Goal: Information Seeking & Learning: Learn about a topic

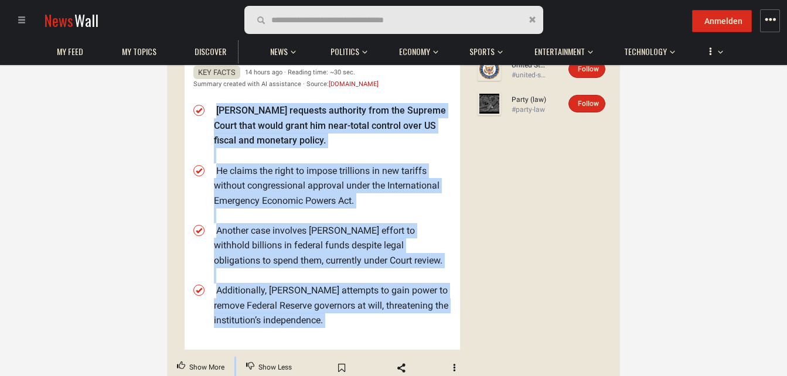
scroll to position [355, 0]
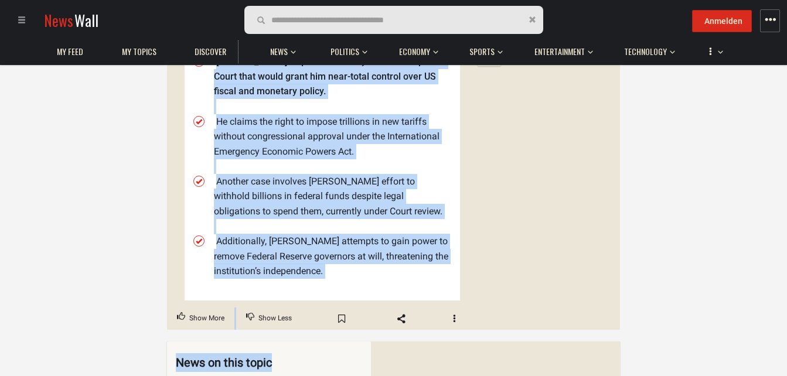
drag, startPoint x: 218, startPoint y: 163, endPoint x: 349, endPoint y: 359, distance: 234.9
click at [348, 330] on div "Home United States Politics of the United States [PERSON_NAME] [PERSON_NAME] Se…" at bounding box center [393, 27] width 453 height 606
drag, startPoint x: 349, startPoint y: 359, endPoint x: 337, endPoint y: 263, distance: 96.2
click at [337, 264] on ul "[PERSON_NAME] requests authority from the Supreme Court that would grant him ne…" at bounding box center [332, 166] width 237 height 239
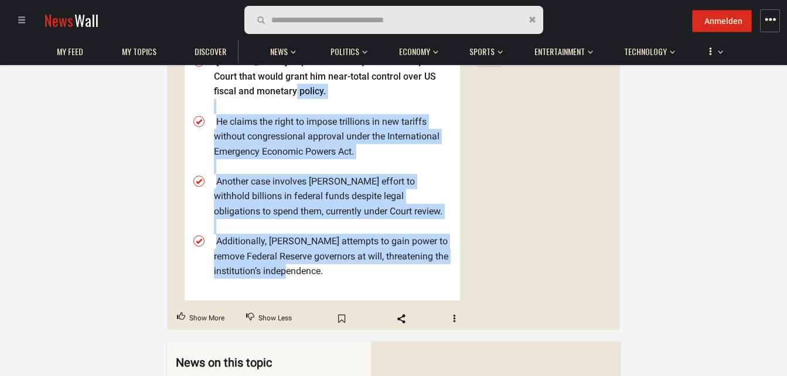
drag, startPoint x: 328, startPoint y: 256, endPoint x: 325, endPoint y: 73, distance: 182.9
click at [325, 73] on ul "[PERSON_NAME] requests authority from the Supreme Court that would grant him ne…" at bounding box center [332, 166] width 237 height 239
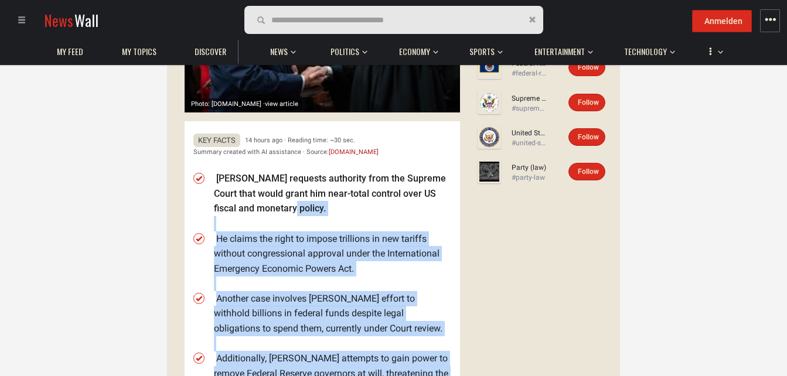
scroll to position [297, 0]
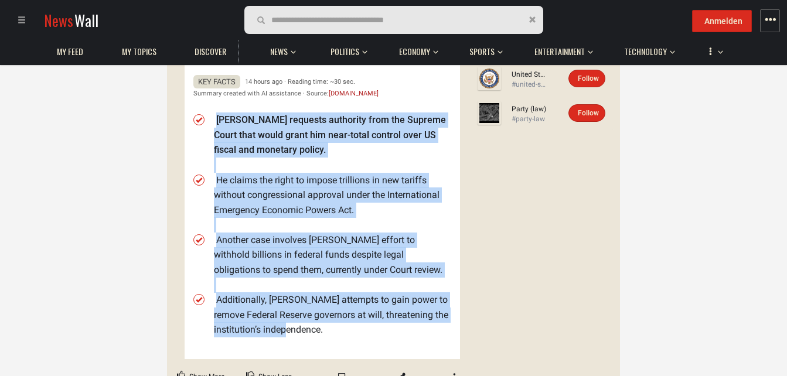
drag, startPoint x: 217, startPoint y: 100, endPoint x: 361, endPoint y: 307, distance: 252.6
click at [361, 307] on ul "[PERSON_NAME] requests authority from the Supreme Court that would grant him ne…" at bounding box center [332, 224] width 237 height 239
drag, startPoint x: 361, startPoint y: 307, endPoint x: 331, endPoint y: 172, distance: 138.6
copy ul "[PERSON_NAME] requests authority from the Supreme Court that would grant him ne…"
